Goal: Task Accomplishment & Management: Use online tool/utility

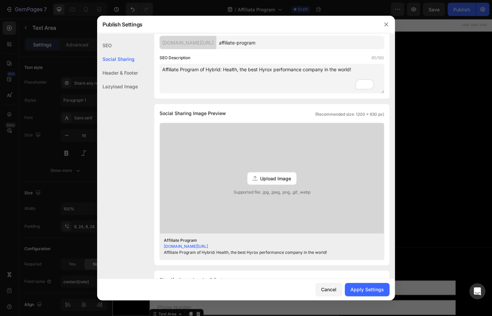
scroll to position [52, 0]
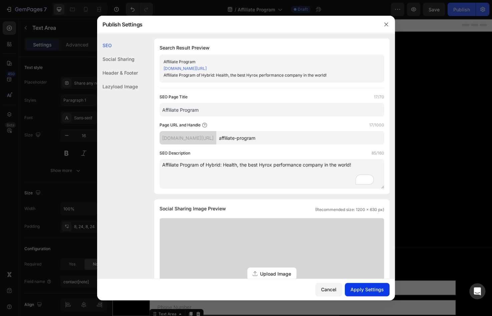
click at [371, 291] on div "Apply Settings" at bounding box center [367, 289] width 33 height 7
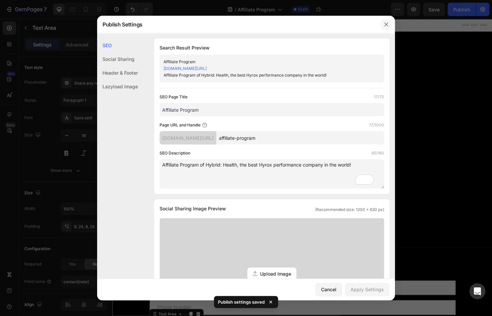
click at [386, 24] on icon "button" at bounding box center [387, 24] width 4 height 4
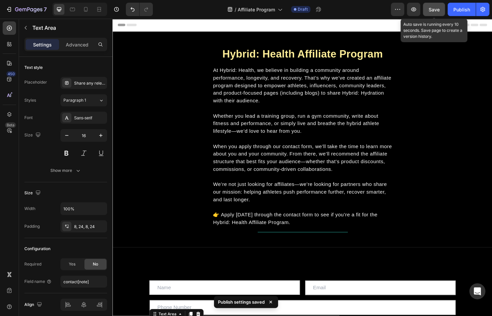
click at [432, 9] on span "Save" at bounding box center [434, 10] width 11 height 6
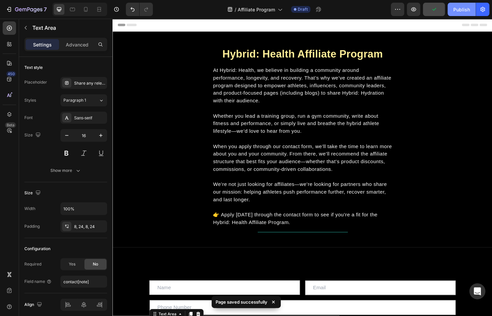
click at [453, 7] on button "Publish" at bounding box center [462, 9] width 28 height 13
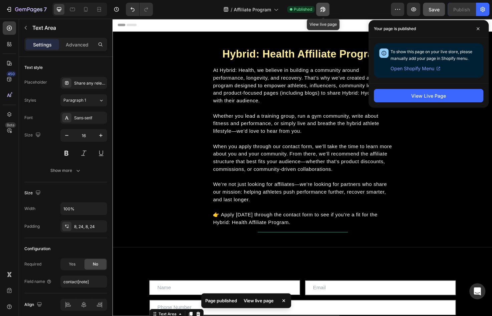
click at [322, 10] on icon "button" at bounding box center [321, 11] width 2 height 2
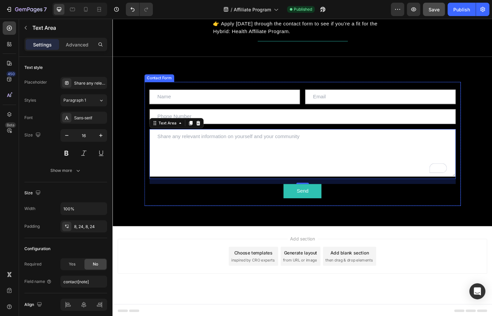
scroll to position [0, 0]
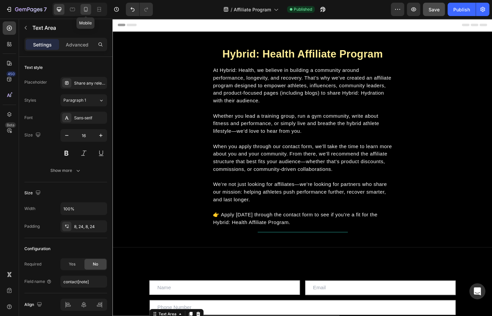
click at [84, 6] on icon at bounding box center [86, 9] width 7 height 7
type input "14"
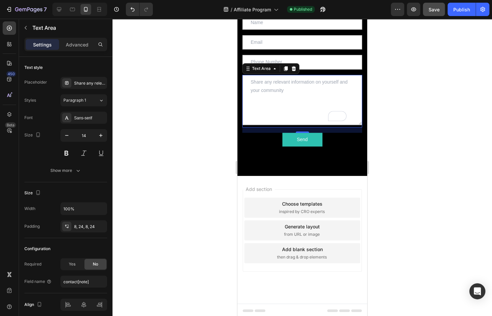
scroll to position [47, 0]
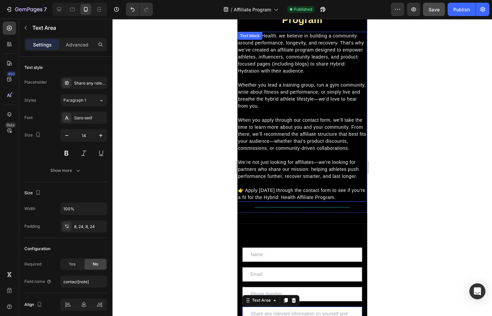
click at [305, 126] on span "When you apply through our contact form, we’ll take the time to learn more abou…" at bounding box center [302, 133] width 128 height 33
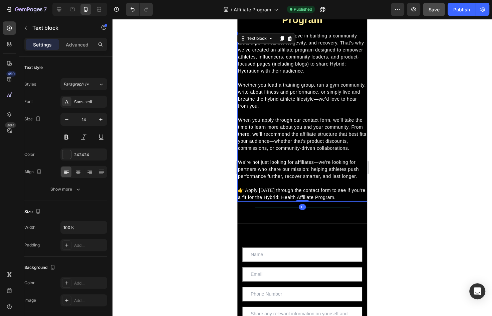
click at [83, 54] on div "Settings Advanced" at bounding box center [66, 47] width 94 height 19
click at [78, 45] on p "Advanced" at bounding box center [77, 44] width 23 height 7
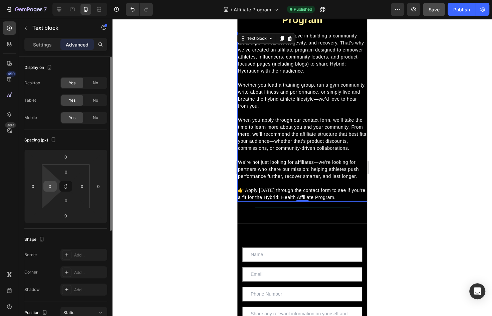
click at [51, 183] on input "0" at bounding box center [50, 186] width 10 height 10
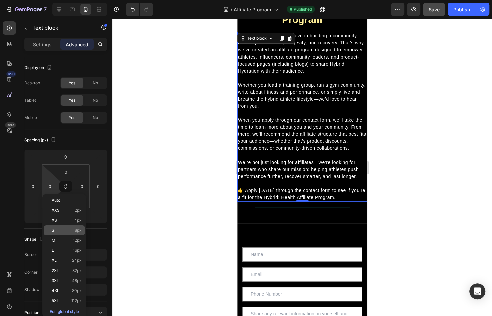
click at [64, 230] on p "S 8px" at bounding box center [67, 230] width 30 height 5
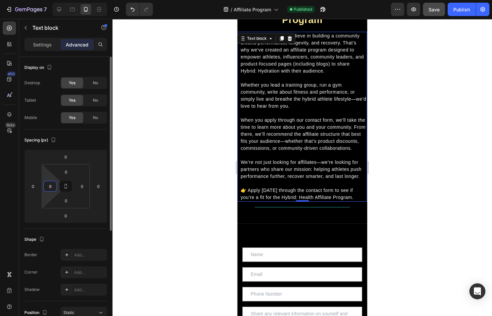
click at [48, 185] on input "8" at bounding box center [50, 186] width 10 height 10
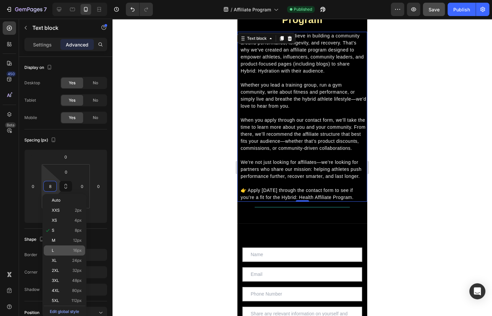
click at [59, 252] on p "L 16px" at bounding box center [67, 250] width 30 height 5
type input "16"
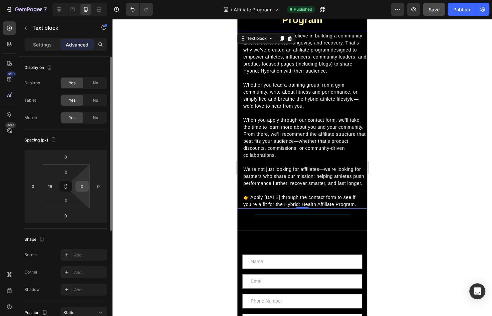
click at [80, 187] on input "0" at bounding box center [82, 186] width 10 height 10
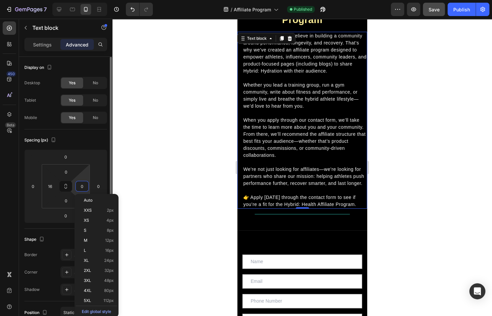
click at [80, 187] on input "0" at bounding box center [82, 186] width 10 height 10
click at [98, 252] on p "L 16px" at bounding box center [99, 250] width 30 height 5
type input "16"
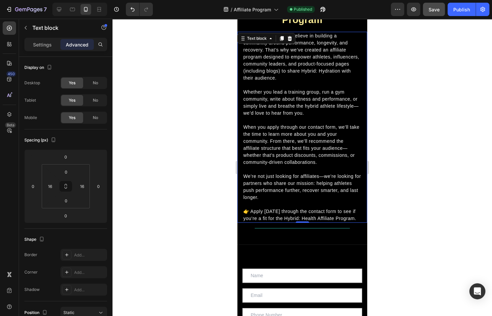
click at [180, 196] on div at bounding box center [303, 167] width 380 height 297
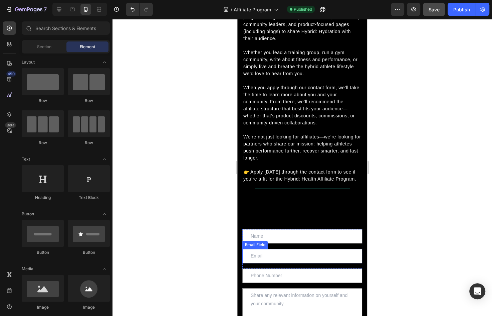
scroll to position [124, 0]
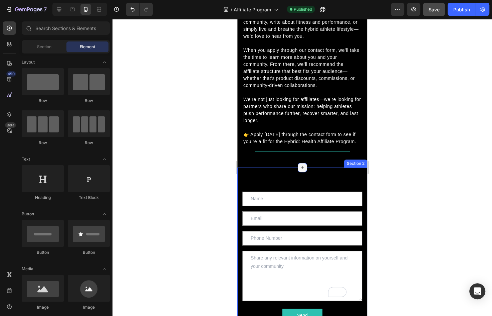
click at [302, 170] on icon at bounding box center [302, 167] width 5 height 5
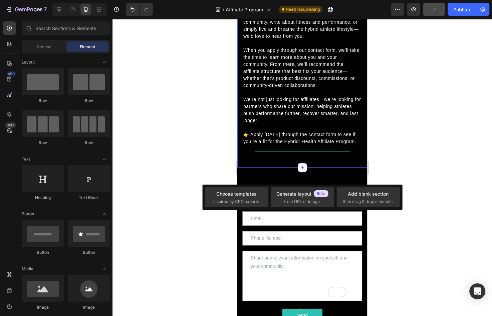
click at [301, 169] on icon at bounding box center [302, 167] width 3 height 3
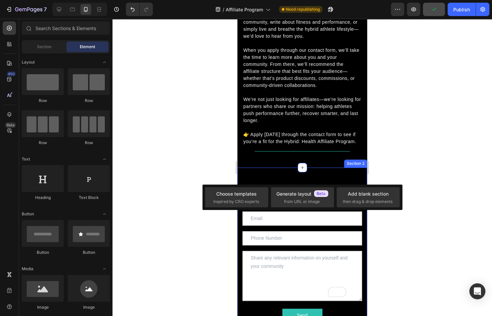
click at [273, 178] on div "Text Field Email Field Row Text Field Text Area Send Submit Button Contact Form…" at bounding box center [303, 259] width 130 height 184
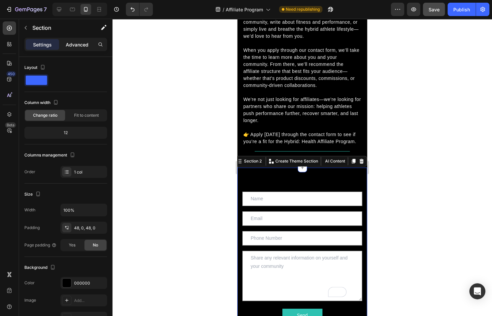
click at [80, 43] on p "Advanced" at bounding box center [77, 44] width 23 height 7
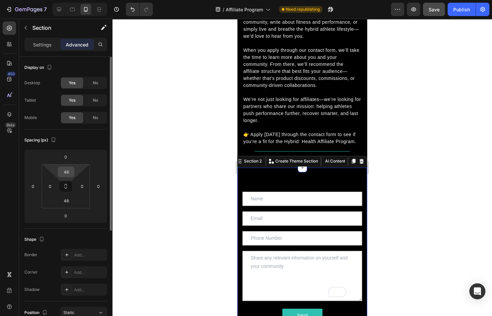
click at [69, 171] on input "48" at bounding box center [65, 172] width 13 height 10
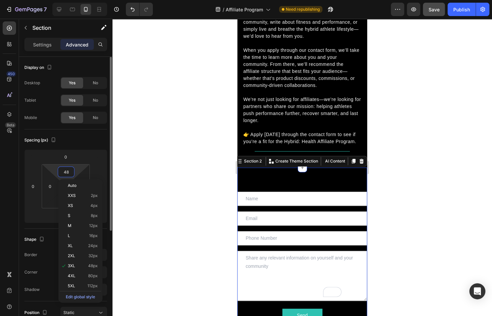
click at [69, 171] on input "48" at bounding box center [65, 172] width 13 height 10
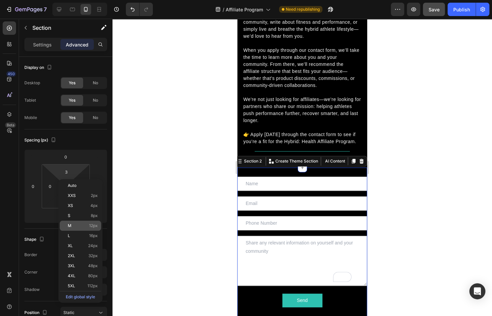
click at [82, 222] on div "M 12px" at bounding box center [80, 226] width 41 height 10
type input "12"
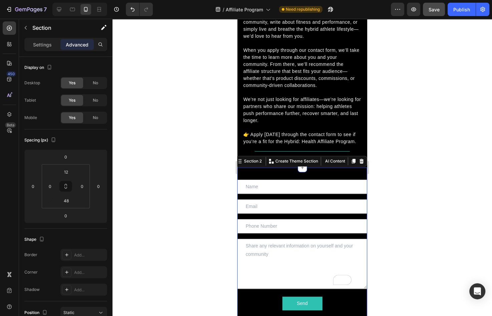
click at [183, 189] on div at bounding box center [303, 167] width 380 height 297
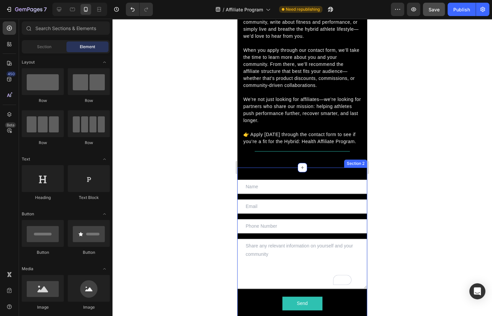
click at [285, 174] on div "Text Field Email Field Row Text Field Text Area Send Submit Button Contact Form…" at bounding box center [303, 253] width 130 height 172
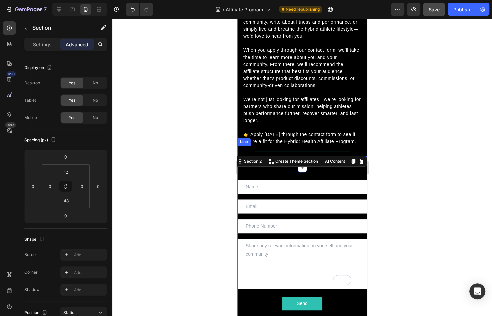
click at [277, 157] on div "Title Line" at bounding box center [303, 151] width 130 height 11
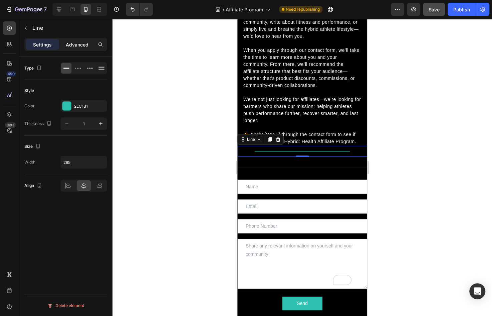
click at [75, 44] on p "Advanced" at bounding box center [77, 44] width 23 height 7
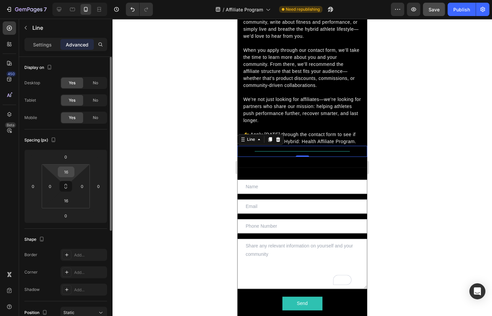
click at [67, 171] on input "16" at bounding box center [65, 172] width 13 height 10
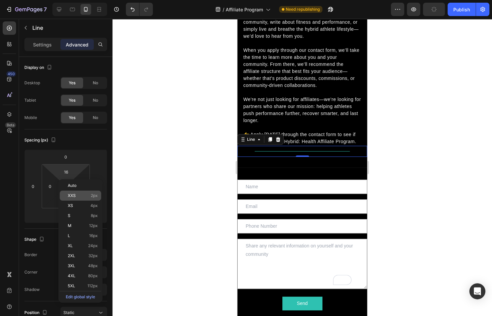
click at [77, 191] on div "XXS 2px" at bounding box center [80, 195] width 41 height 10
type input "2"
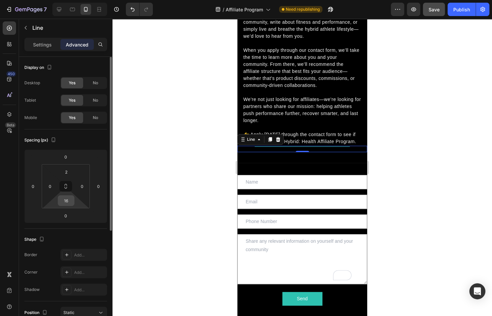
click at [68, 197] on input "16" at bounding box center [65, 200] width 13 height 10
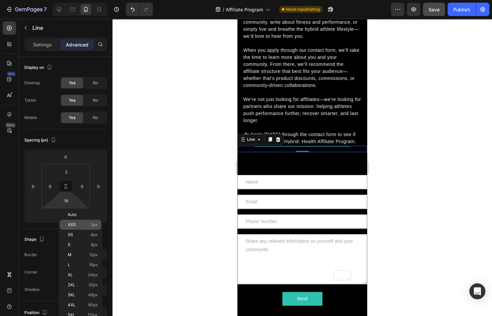
click at [81, 225] on p "XXS 2px" at bounding box center [83, 224] width 30 height 5
type input "2"
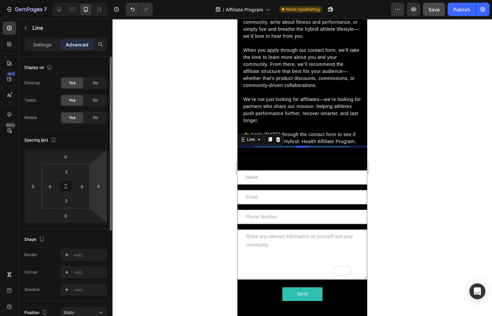
click at [104, 0] on html "7 Version history / Affiliate Program Need republishing Preview Save Publish 45…" at bounding box center [246, 0] width 492 height 0
click at [183, 169] on div at bounding box center [303, 167] width 380 height 297
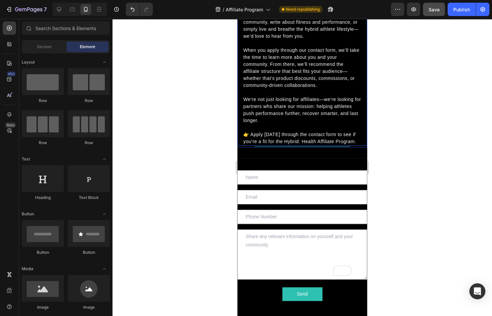
click at [292, 145] on p "👉 Apply today through the contact form to see if you’re a fit for the Hybrid: H…" at bounding box center [303, 138] width 118 height 14
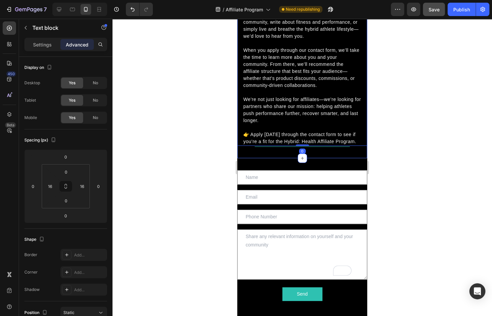
click at [289, 153] on div "Hybrid: Health Affiliate Program Heading At Hybrid: Health, we believe in build…" at bounding box center [303, 39] width 130 height 228
click at [287, 145] on p "👉 Apply today through the contact form to see if you’re a fit for the Hybrid: H…" at bounding box center [303, 138] width 118 height 14
click at [289, 142] on span "👉 Apply today through the contact form to see if you’re a fit for the Hybrid: H…" at bounding box center [300, 138] width 113 height 12
click at [284, 153] on div "Hybrid: Health Affiliate Program Heading At Hybrid: Health, we believe in build…" at bounding box center [303, 39] width 130 height 228
click at [408, 155] on div at bounding box center [303, 167] width 380 height 297
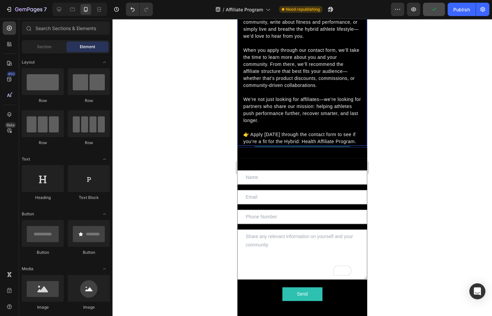
click at [275, 145] on p "👉 Apply today through the contact form to see if you’re a fit for the Hybrid: H…" at bounding box center [303, 138] width 118 height 14
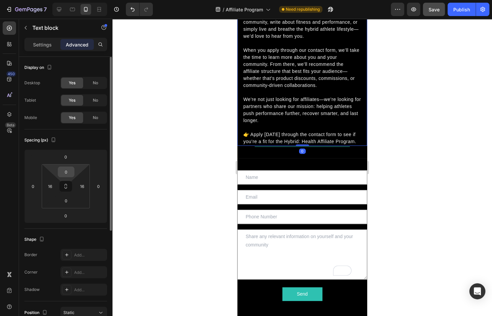
click at [69, 172] on input "0" at bounding box center [65, 172] width 13 height 10
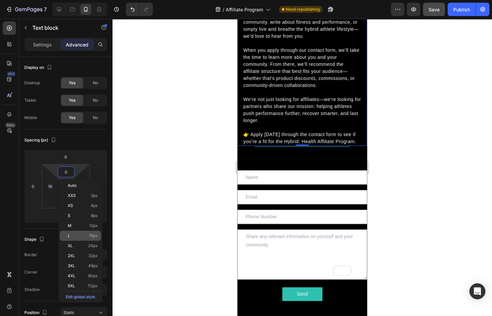
click at [78, 232] on div "L 16px" at bounding box center [80, 236] width 41 height 10
type input "16"
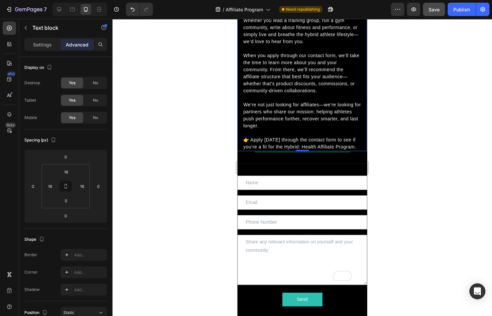
click at [424, 154] on div at bounding box center [303, 167] width 380 height 297
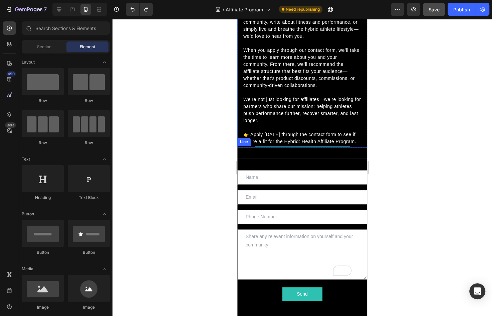
click at [309, 147] on div "Title Line" at bounding box center [303, 147] width 130 height 2
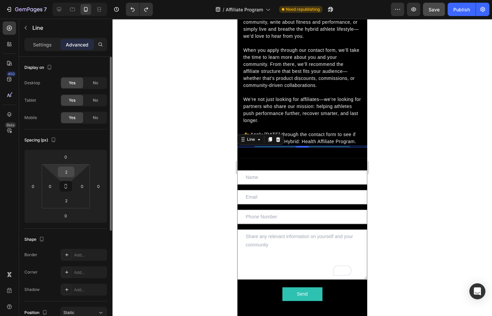
click at [64, 171] on input "2" at bounding box center [65, 172] width 13 height 10
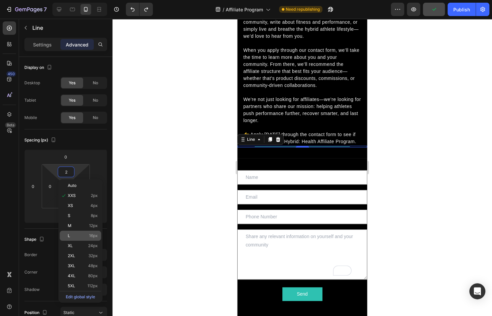
click at [83, 232] on div "L 16px" at bounding box center [80, 236] width 41 height 10
type input "16"
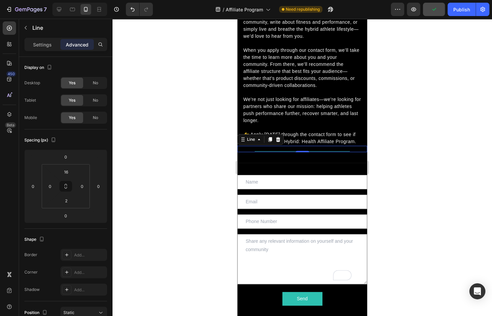
click at [188, 191] on div at bounding box center [303, 167] width 380 height 297
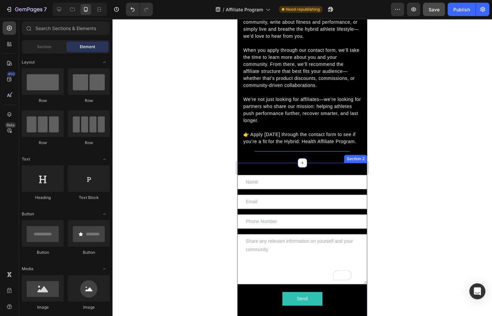
click at [285, 172] on div "Text Field Email Field Row Text Field Text Area Send Submit Button Contact Form…" at bounding box center [303, 249] width 130 height 172
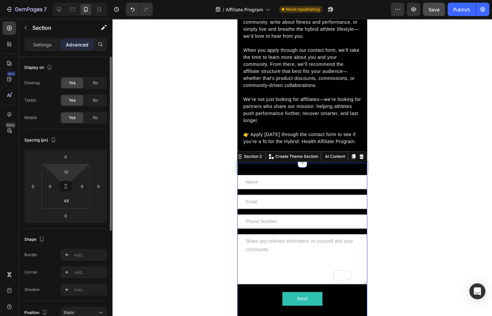
click at [77, 0] on html "7 Version history / Affiliate Program Need republishing Preview Save Publish 45…" at bounding box center [246, 0] width 492 height 0
click at [71, 171] on input "12" at bounding box center [65, 172] width 13 height 10
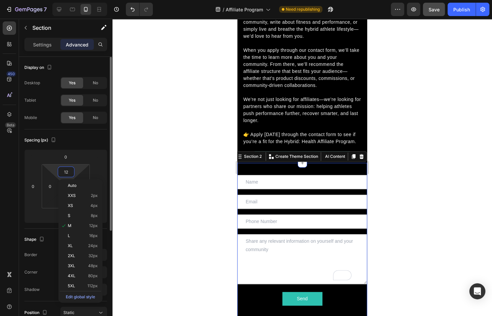
click at [71, 171] on input "12" at bounding box center [65, 172] width 13 height 10
click at [86, 191] on div "XXS 2px" at bounding box center [80, 195] width 41 height 10
type input "2"
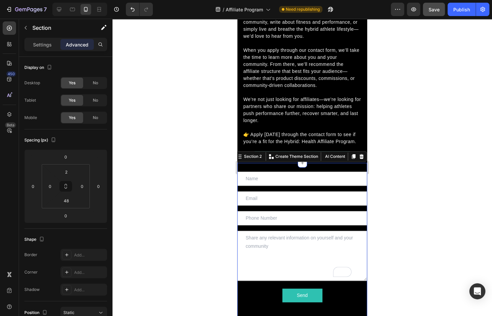
click at [168, 163] on div at bounding box center [303, 167] width 380 height 297
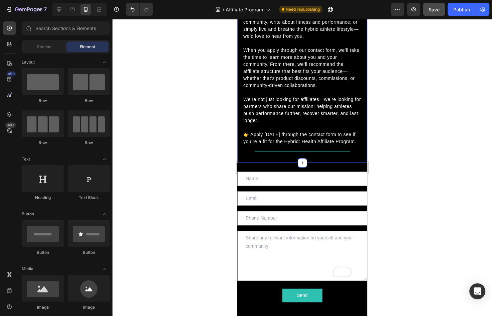
click at [285, 163] on div "Hybrid: Health Affiliate Program Heading At Hybrid: Health, we believe in build…" at bounding box center [303, 36] width 130 height 254
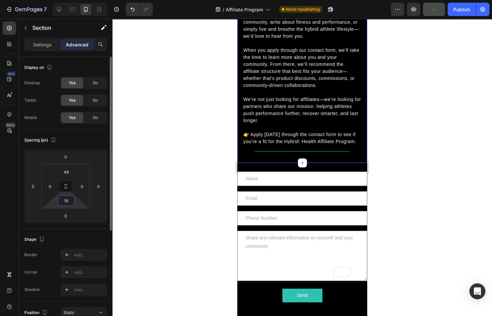
click at [65, 202] on input "16" at bounding box center [65, 200] width 13 height 10
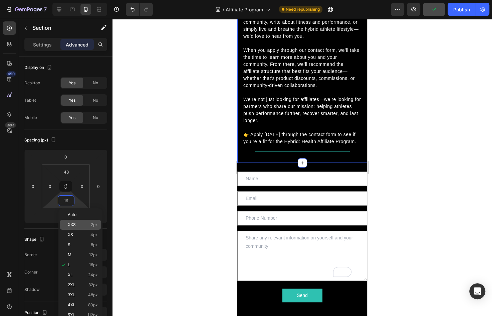
click at [83, 229] on div "XXS 2px" at bounding box center [80, 225] width 41 height 10
type input "2"
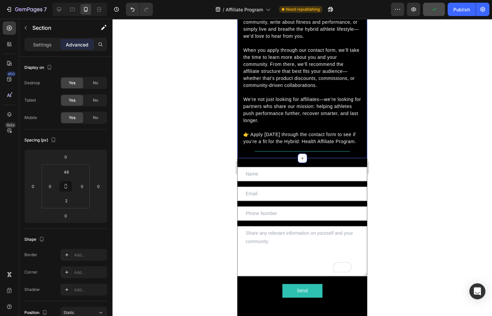
click at [176, 181] on div at bounding box center [303, 167] width 380 height 297
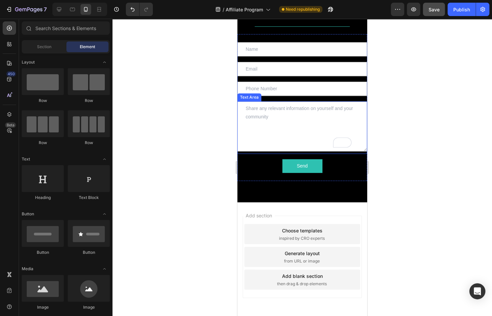
scroll to position [0, 0]
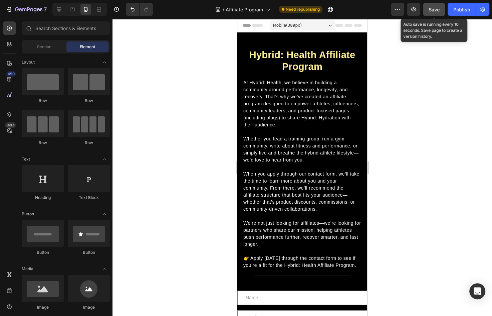
click at [437, 15] on button "Save" at bounding box center [434, 9] width 22 height 13
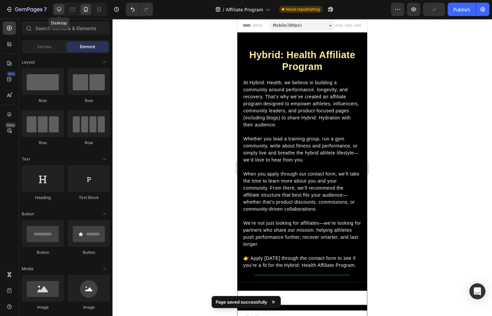
click at [56, 11] on icon at bounding box center [59, 9] width 7 height 7
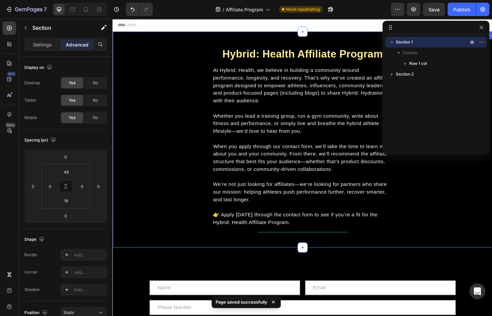
click at [448, 249] on div "Hybrid: Health Affiliate Program Heading At Hybrid: Health, we believe in build…" at bounding box center [313, 151] width 401 height 206
click at [492, 199] on div "Hybrid: Health Affiliate Program Heading At Hybrid: Health, we believe in build…" at bounding box center [313, 151] width 401 height 206
click at [365, 14] on div "/ Affiliate Program Need republishing" at bounding box center [274, 9] width 233 height 13
click at [464, 8] on div "Publish" at bounding box center [462, 9] width 17 height 7
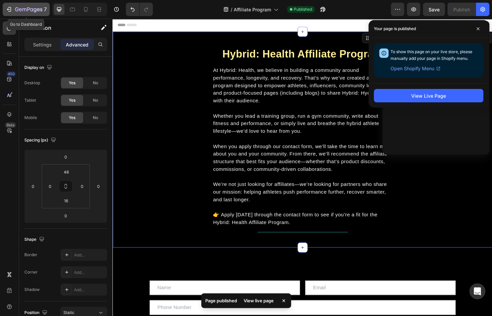
click at [7, 13] on button "7" at bounding box center [26, 9] width 47 height 13
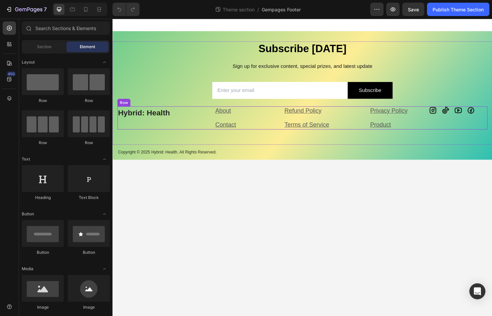
click at [474, 130] on div "Icon Icon Icon Icon Icon List" at bounding box center [478, 123] width 62 height 24
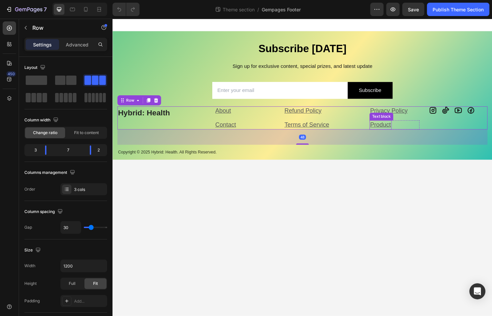
click at [397, 131] on u "Product" at bounding box center [396, 130] width 22 height 7
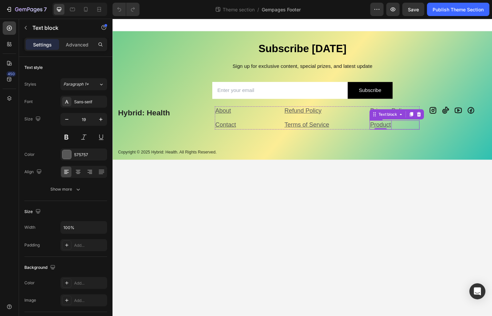
click at [423, 131] on div "Product Text block 0 Row" at bounding box center [410, 131] width 53 height 10
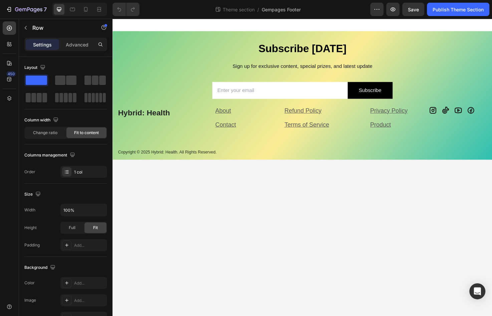
click at [353, 182] on body "Subscribe [DATE] Heading Sign up for exclusive content, special prizes, and lat…" at bounding box center [313, 175] width 401 height 313
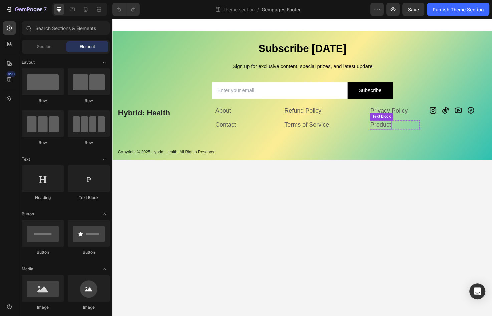
click at [394, 130] on u "Product" at bounding box center [396, 130] width 22 height 7
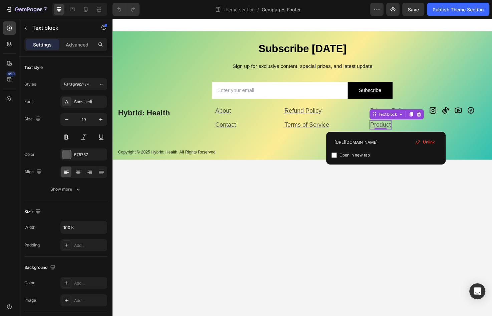
click at [401, 127] on u "Product" at bounding box center [396, 130] width 22 height 7
click at [378, 140] on input "[URL][DOMAIN_NAME]" at bounding box center [386, 142] width 109 height 11
click at [380, 145] on input "[URL][DOMAIN_NAME]" at bounding box center [386, 142] width 109 height 11
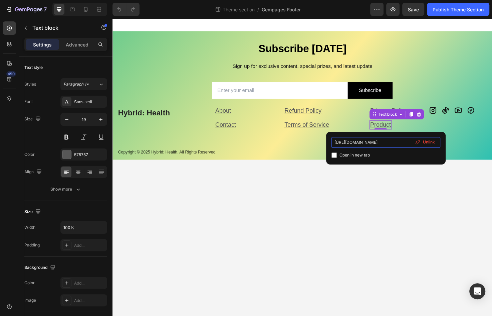
click at [380, 145] on input "[URL][DOMAIN_NAME]" at bounding box center [386, 142] width 109 height 11
paste input "ages/affiliate-program"
type input "[URL][DOMAIN_NAME]"
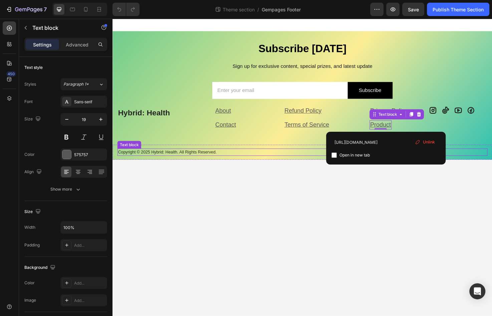
click at [335, 162] on p "Copyright © 2025 Hybrid: Health. All Rights Reserved." at bounding box center [313, 159] width 390 height 7
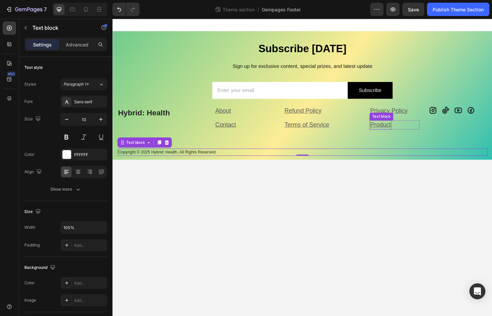
click at [399, 128] on u "Product" at bounding box center [396, 130] width 22 height 7
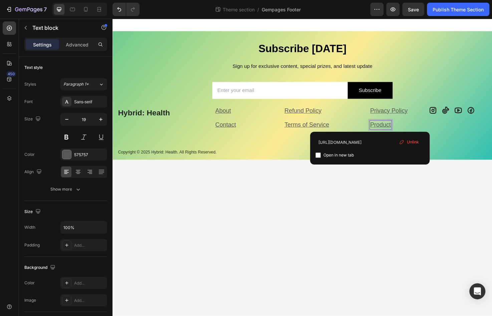
click at [398, 130] on u "Product" at bounding box center [396, 130] width 22 height 7
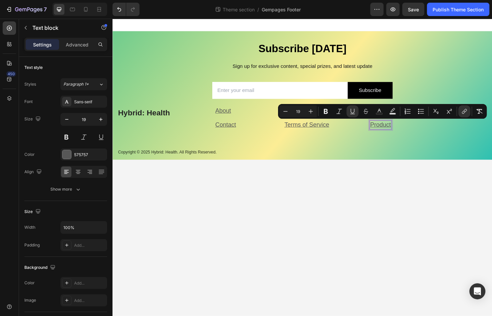
click at [398, 130] on u "Product" at bounding box center [396, 130] width 22 height 7
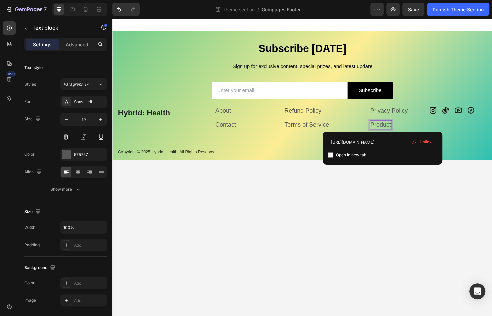
click at [335, 183] on body "Subscribe [DATE] Heading Sign up for exclusive content, special prizes, and lat…" at bounding box center [313, 175] width 401 height 313
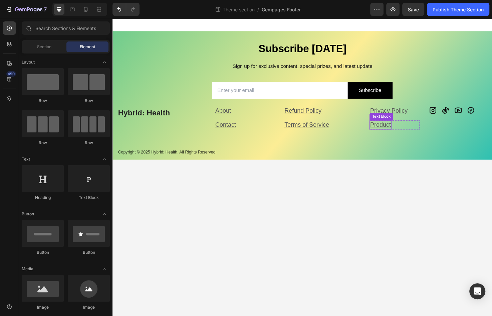
click at [395, 129] on u "Product" at bounding box center [396, 130] width 22 height 7
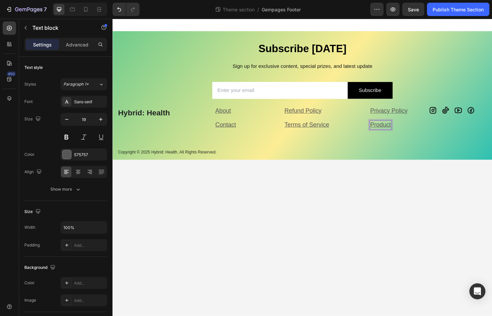
click at [397, 130] on u "Product" at bounding box center [396, 130] width 22 height 7
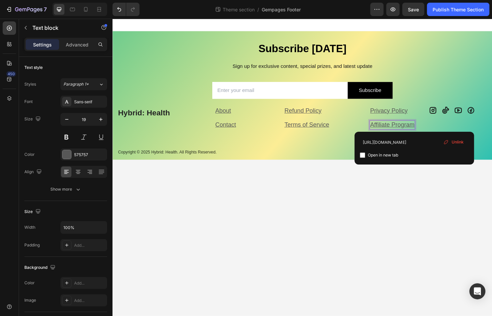
click at [422, 186] on body "Subscribe [DATE] Heading Sign up for exclusive content, special prizes, and lat…" at bounding box center [313, 175] width 401 height 313
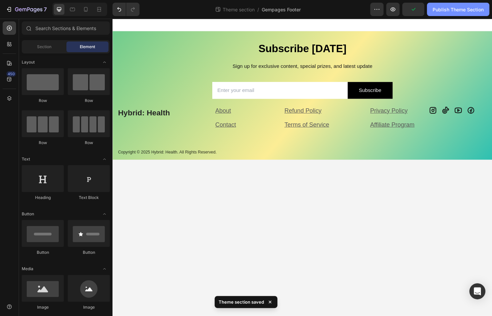
click at [454, 11] on div "Publish Theme Section" at bounding box center [458, 9] width 51 height 7
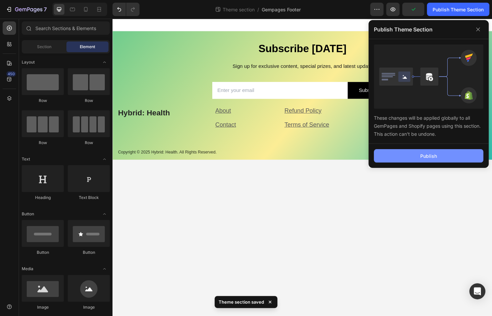
click at [433, 153] on div "Publish" at bounding box center [429, 155] width 17 height 7
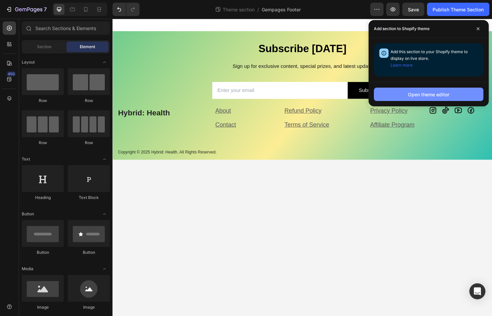
click at [432, 93] on div "Open theme editor" at bounding box center [428, 94] width 41 height 7
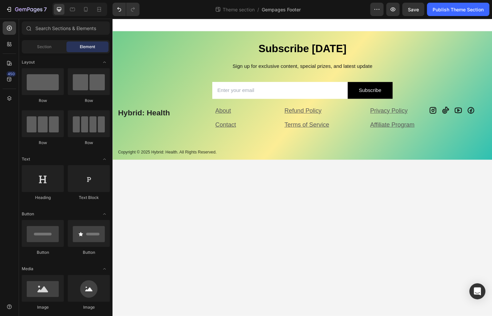
click at [321, 229] on body "Subscribe [DATE] Heading Sign up for exclusive content, special prizes, and lat…" at bounding box center [313, 175] width 401 height 313
